Goal: Task Accomplishment & Management: Use online tool/utility

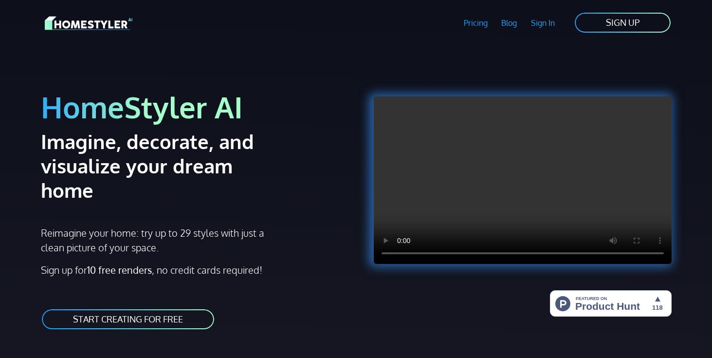
click at [164, 308] on link "START CREATING FOR FREE" at bounding box center [128, 319] width 174 height 22
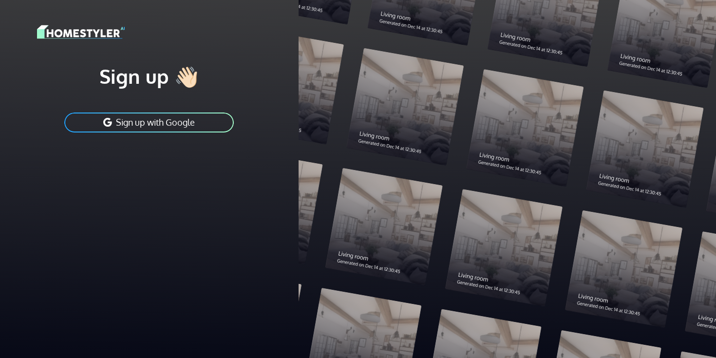
click at [163, 123] on button "Sign up with Google" at bounding box center [148, 123] width 171 height 22
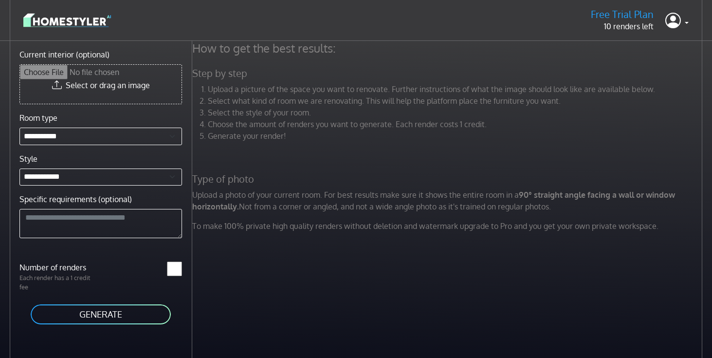
click at [80, 88] on input "Current interior (optional)" at bounding box center [101, 84] width 162 height 39
